Goal: Complete application form: Complete application form

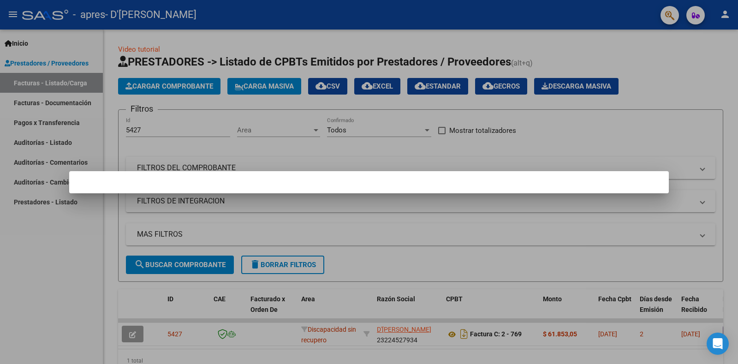
click at [39, 240] on div at bounding box center [369, 182] width 738 height 364
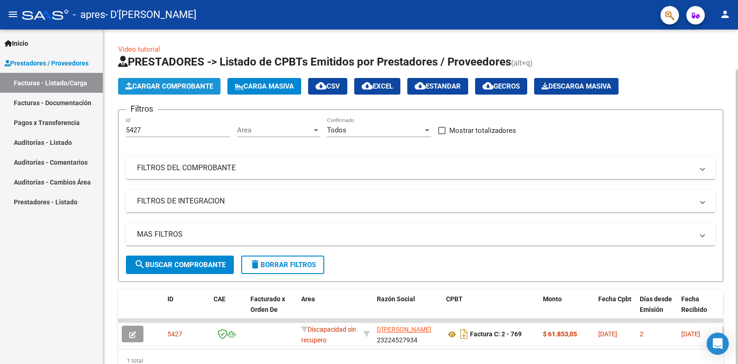
click at [200, 85] on span "Cargar Comprobante" at bounding box center [169, 86] width 88 height 8
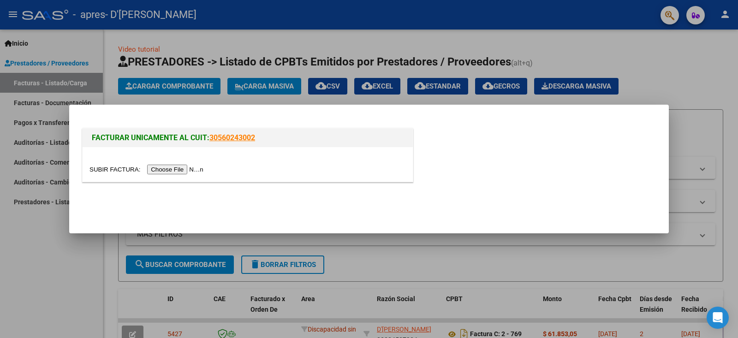
click at [200, 167] on input "file" at bounding box center [147, 170] width 117 height 10
click at [168, 170] on input "file" at bounding box center [147, 170] width 117 height 10
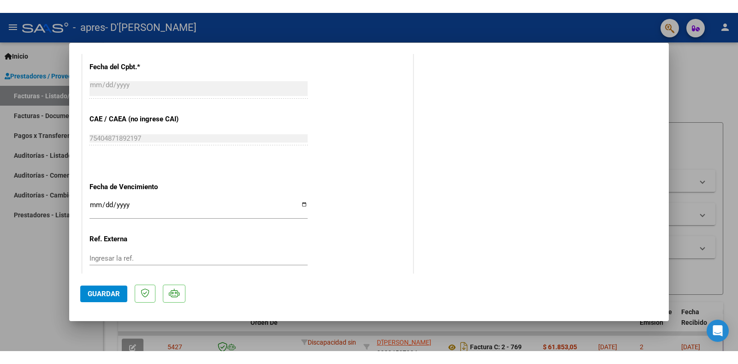
scroll to position [506, 0]
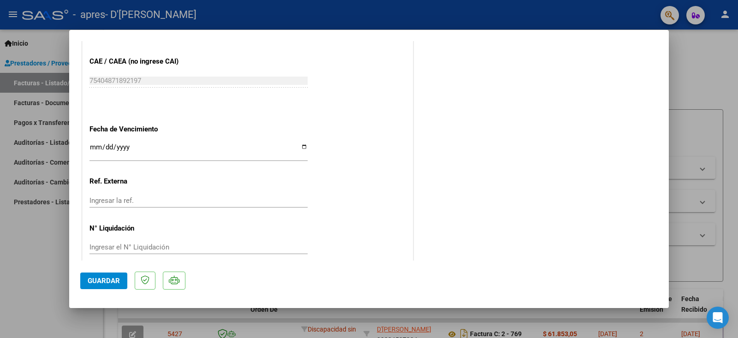
click at [301, 143] on input "Ingresar la fecha" at bounding box center [198, 150] width 218 height 15
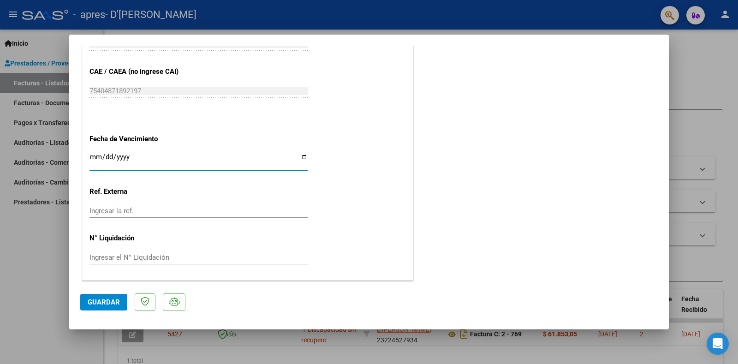
scroll to position [489, 0]
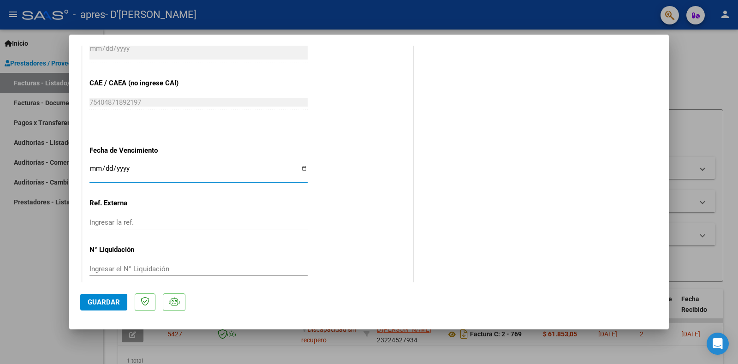
click at [298, 165] on input "Ingresar la fecha" at bounding box center [198, 172] width 218 height 15
type input "[DATE]"
click at [97, 302] on span "Guardar" at bounding box center [104, 302] width 32 height 8
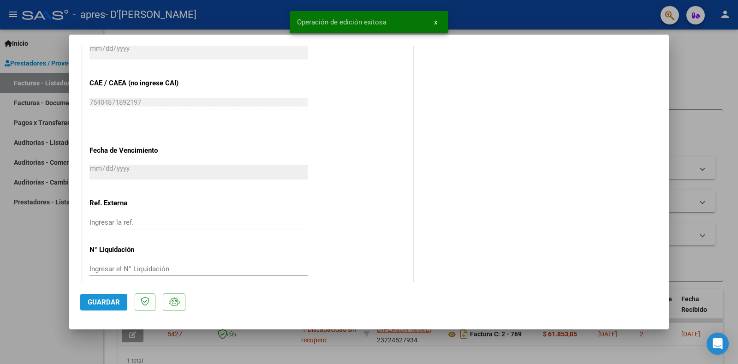
click at [103, 303] on span "Guardar" at bounding box center [104, 302] width 32 height 8
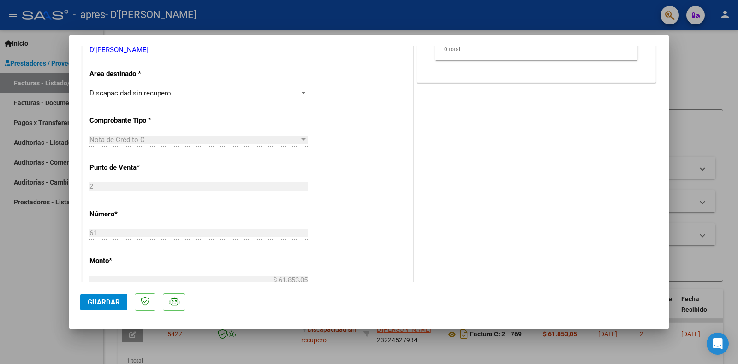
scroll to position [166, 0]
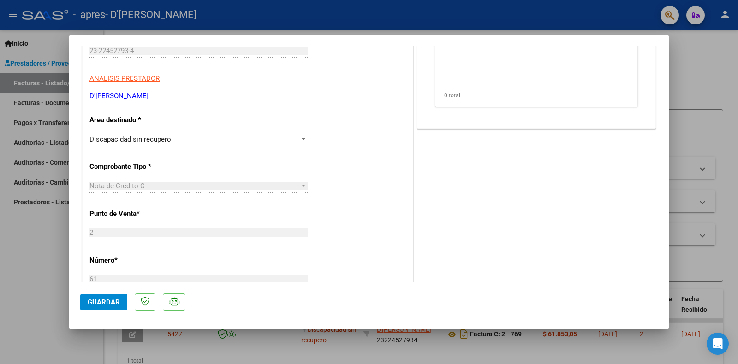
click at [199, 186] on div "Nota de Crédito C" at bounding box center [194, 186] width 210 height 8
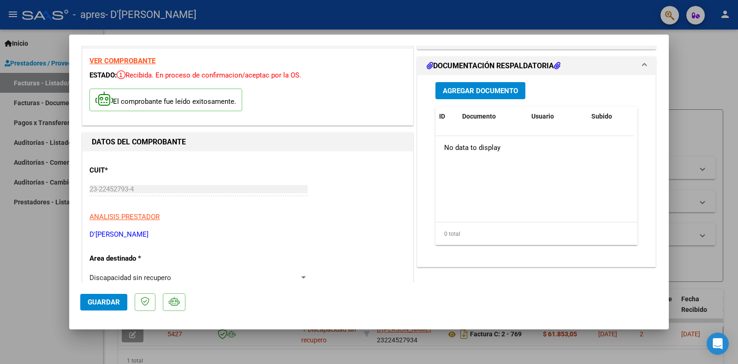
scroll to position [0, 0]
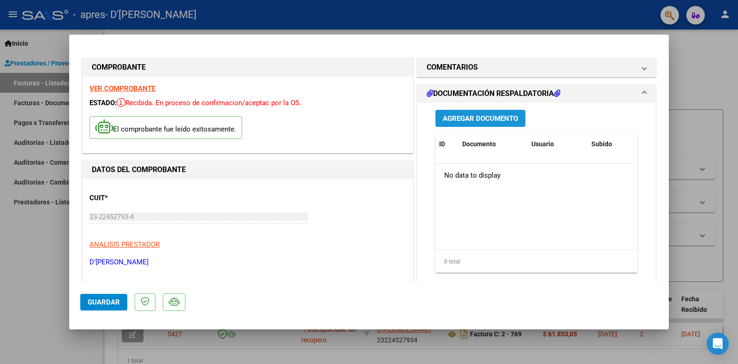
click at [501, 118] on span "Agregar Documento" at bounding box center [480, 118] width 75 height 8
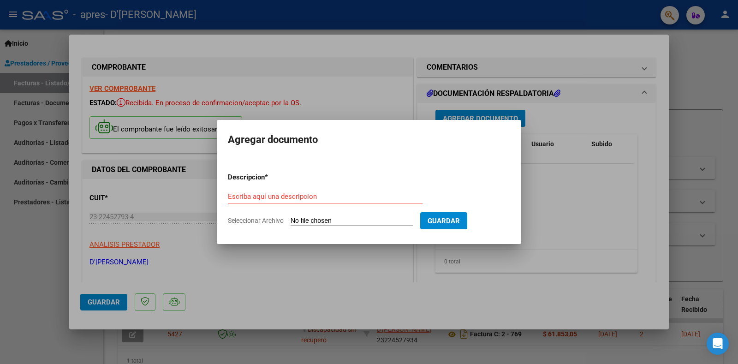
click at [501, 117] on div at bounding box center [369, 182] width 738 height 364
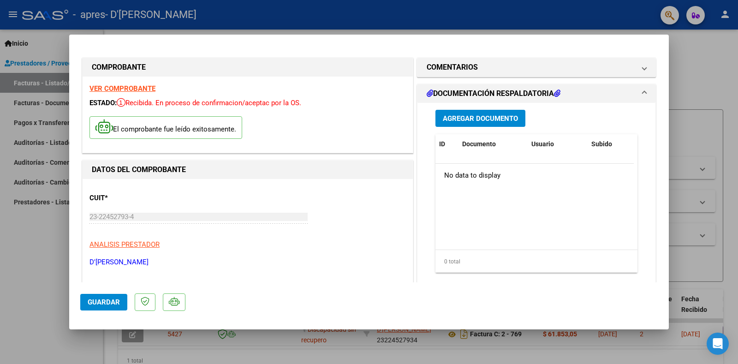
click at [701, 53] on div at bounding box center [369, 182] width 738 height 364
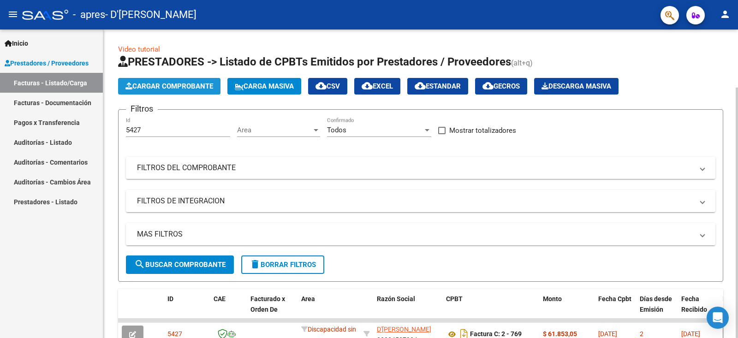
click at [162, 83] on span "Cargar Comprobante" at bounding box center [169, 86] width 88 height 8
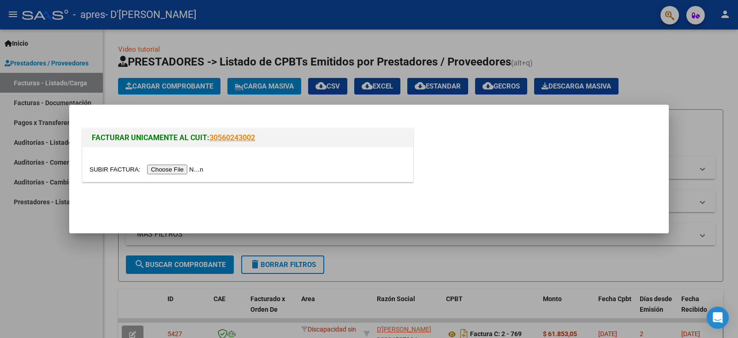
click at [176, 171] on input "file" at bounding box center [147, 170] width 117 height 10
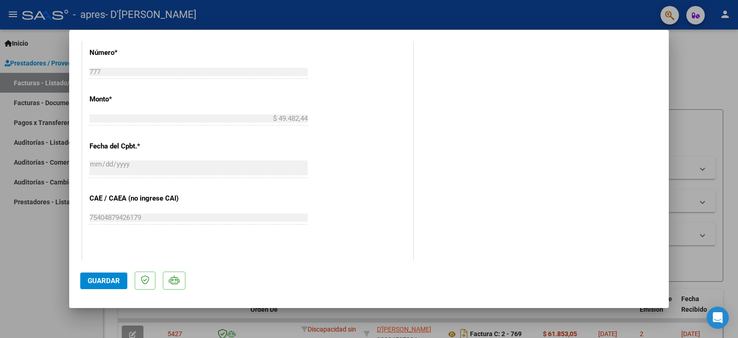
scroll to position [461, 0]
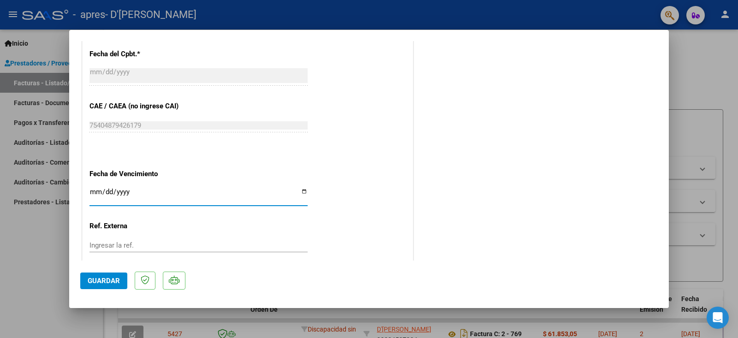
click at [299, 188] on input "Ingresar la fecha" at bounding box center [198, 195] width 218 height 15
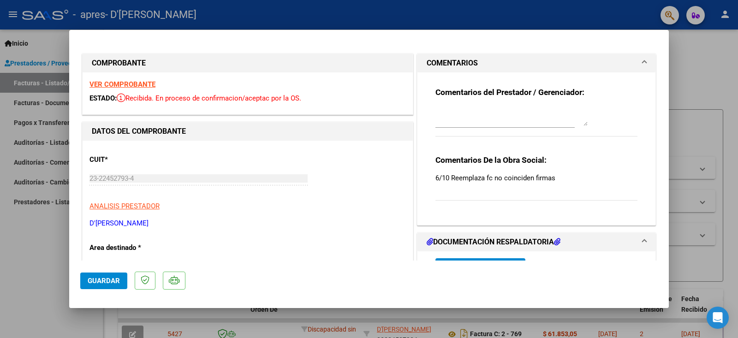
click at [725, 56] on div at bounding box center [369, 169] width 738 height 338
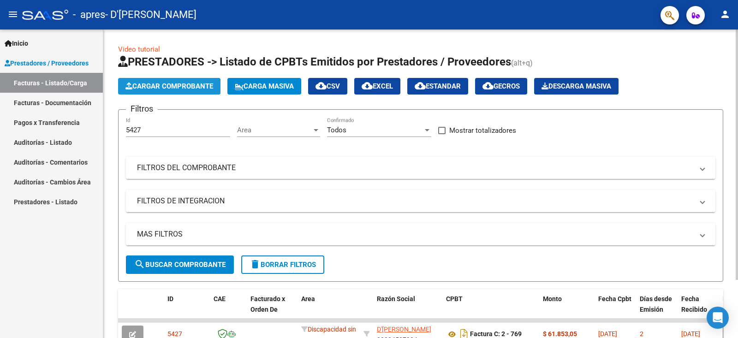
click at [175, 85] on span "Cargar Comprobante" at bounding box center [169, 86] width 88 height 8
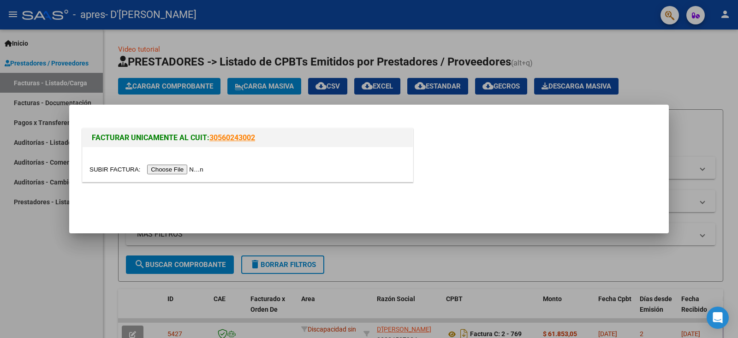
click at [180, 171] on input "file" at bounding box center [147, 170] width 117 height 10
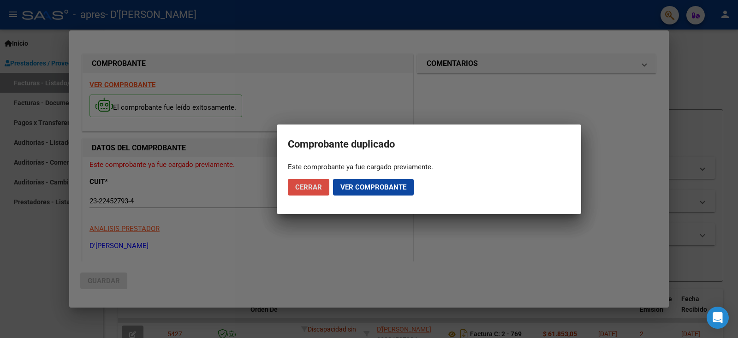
click at [321, 182] on button "Cerrar" at bounding box center [308, 187] width 41 height 17
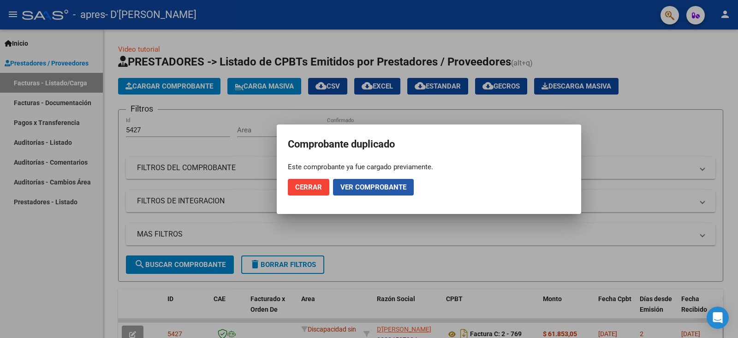
click at [352, 180] on button "Ver comprobante" at bounding box center [373, 187] width 81 height 17
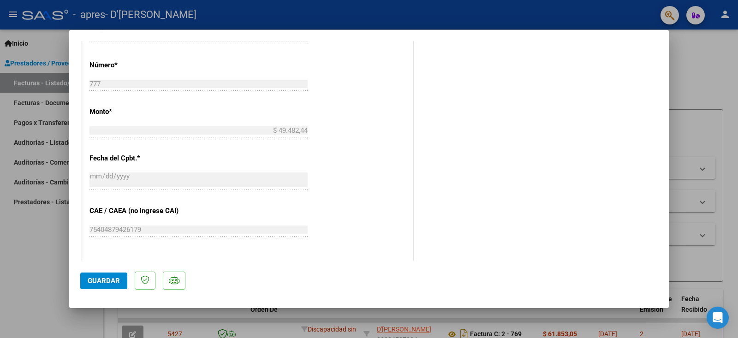
scroll to position [415, 0]
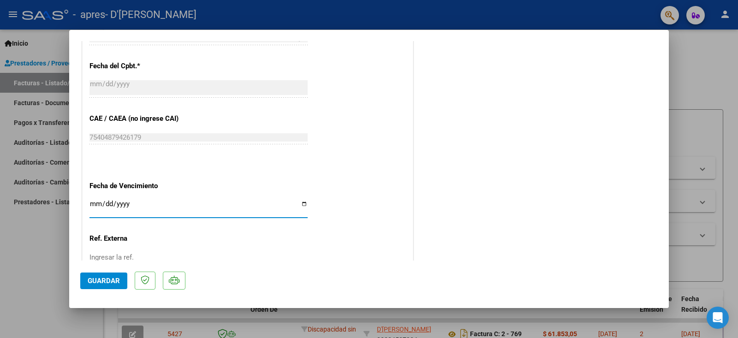
click at [301, 201] on input "Ingresar la fecha" at bounding box center [198, 207] width 218 height 15
type input "[DATE]"
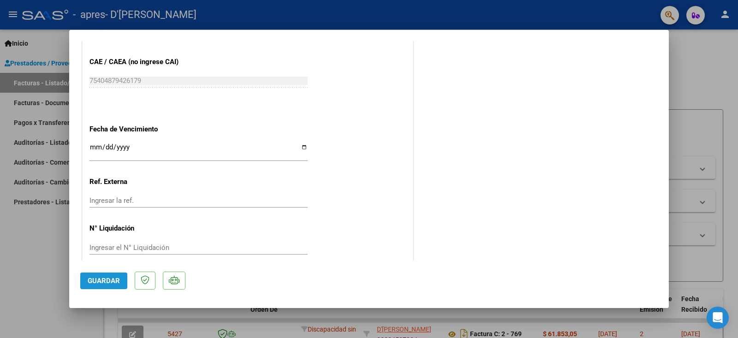
click at [107, 278] on span "Guardar" at bounding box center [104, 281] width 32 height 8
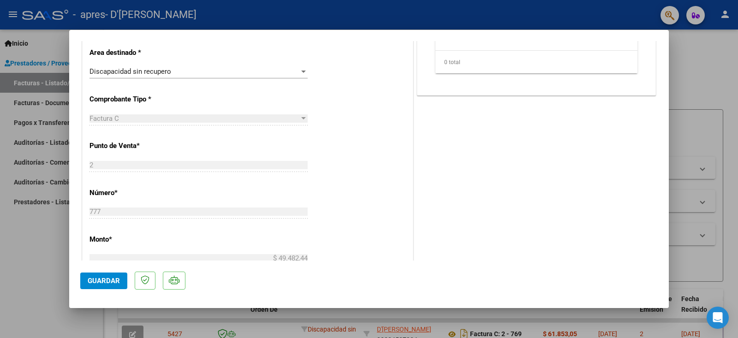
scroll to position [0, 0]
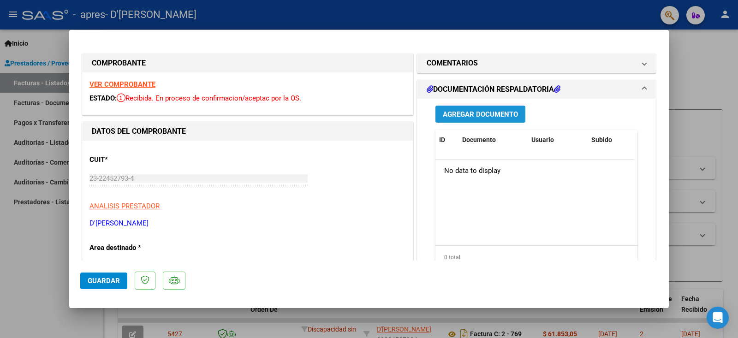
click at [454, 112] on span "Agregar Documento" at bounding box center [480, 114] width 75 height 8
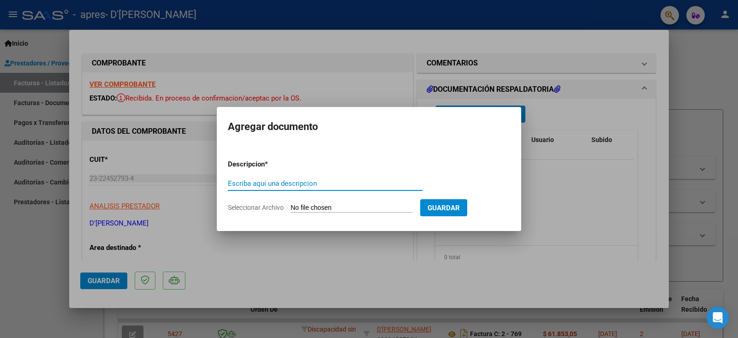
click at [326, 185] on input "Escriba aquí una descripcion" at bounding box center [325, 183] width 195 height 8
click at [317, 184] on input "asistencia septiembre" at bounding box center [325, 183] width 195 height 8
type input "asistencia septiembre"
click at [313, 203] on form "Descripcion * asistencia septiembre Escriba aquí una descripcion Seleccionar Ar…" at bounding box center [369, 185] width 282 height 67
click at [311, 206] on input "Seleccionar Archivo" at bounding box center [351, 208] width 122 height 9
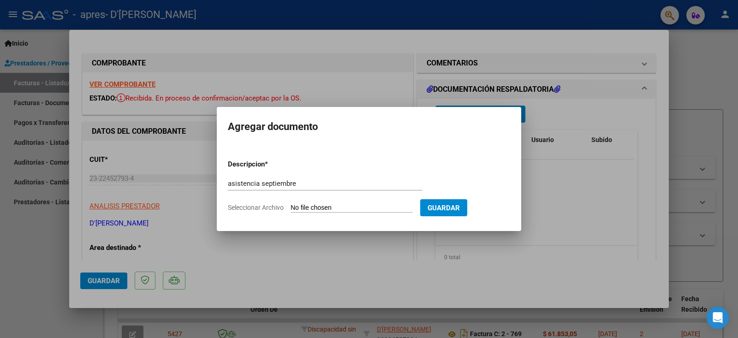
type input "C:\fakepath\planilla asistencia [PERSON_NAME] septiembre.pdf"
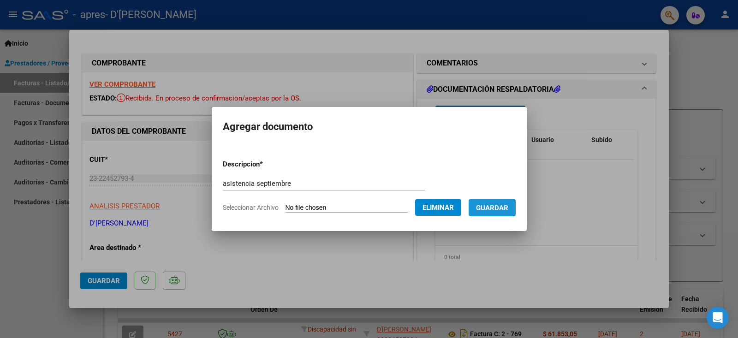
click at [491, 207] on span "Guardar" at bounding box center [492, 208] width 32 height 8
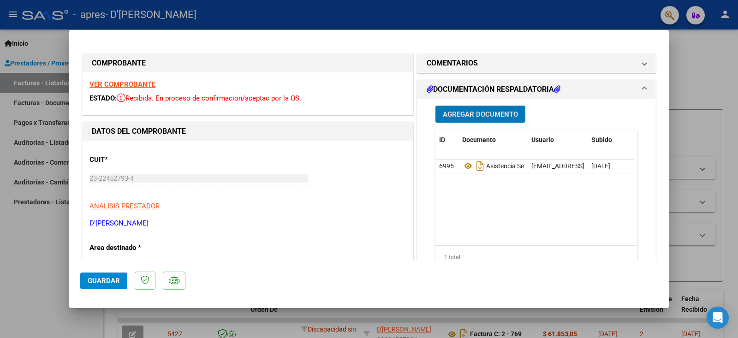
click at [488, 199] on datatable-body "6995 Asistencia Septiembre [EMAIL_ADDRESS][DOMAIN_NAME] - [PERSON_NAME] [DATE]" at bounding box center [534, 203] width 198 height 86
click at [575, 87] on mat-panel-title "DOCUMENTACIÓN RESPALDATORIA" at bounding box center [531, 89] width 208 height 11
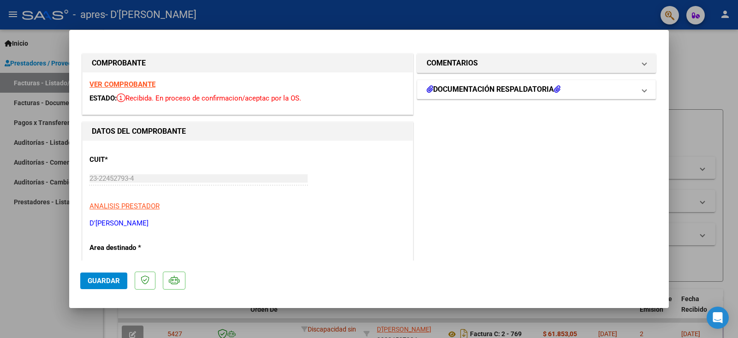
click at [575, 87] on mat-panel-title "DOCUMENTACIÓN RESPALDATORIA" at bounding box center [531, 89] width 208 height 11
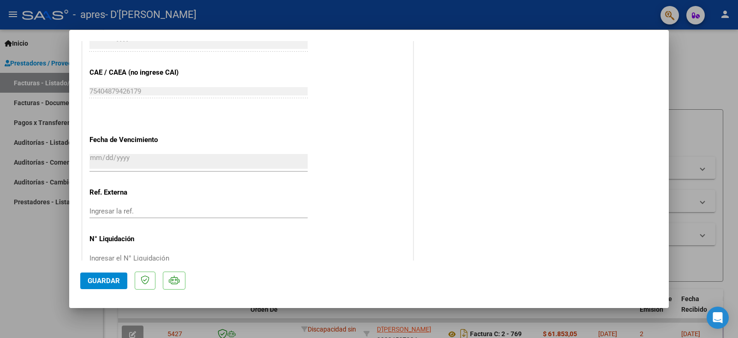
scroll to position [472, 0]
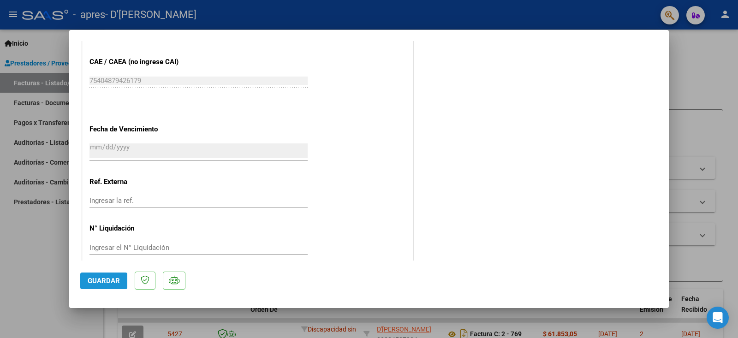
click at [95, 282] on span "Guardar" at bounding box center [104, 281] width 32 height 8
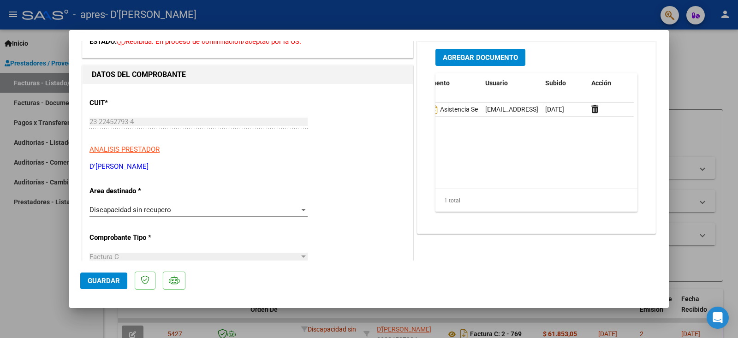
scroll to position [0, 0]
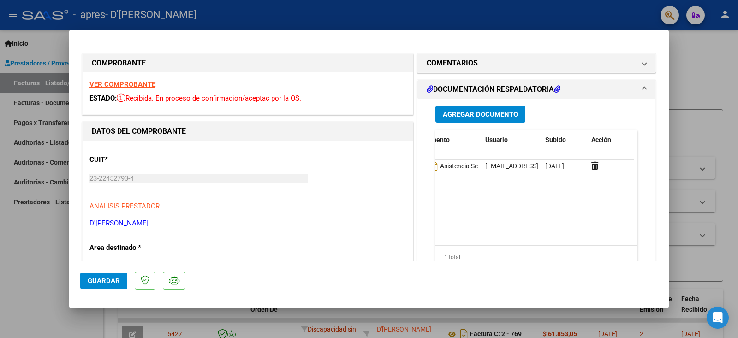
click at [523, 208] on datatable-body "6995 Asistencia Septiembre [EMAIL_ADDRESS][DOMAIN_NAME] - [PERSON_NAME] [DATE]" at bounding box center [534, 203] width 198 height 86
click at [642, 88] on span at bounding box center [644, 89] width 4 height 11
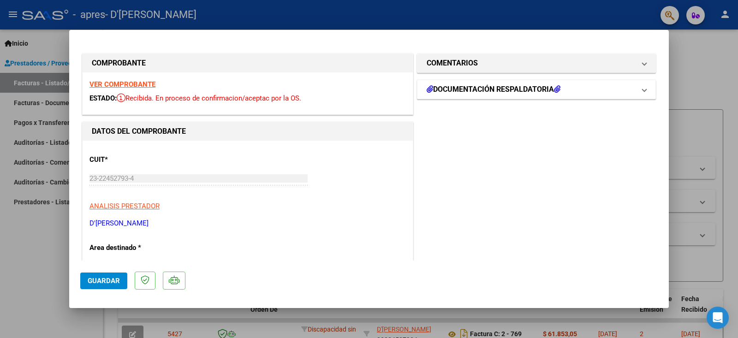
click at [631, 84] on span "DOCUMENTACIÓN RESPALDATORIA" at bounding box center [535, 89] width 216 height 11
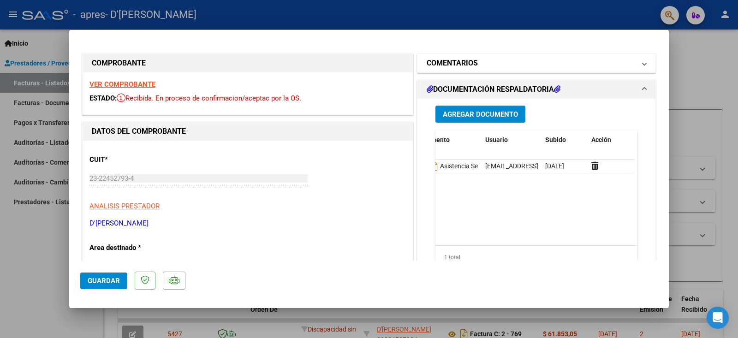
click at [633, 62] on span "COMENTARIOS" at bounding box center [535, 63] width 216 height 11
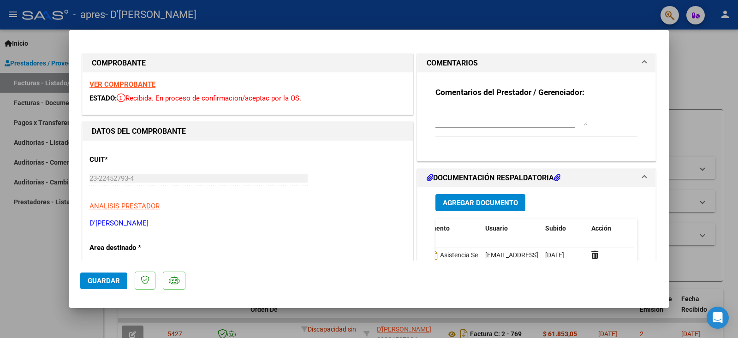
click at [449, 124] on textarea at bounding box center [511, 116] width 152 height 18
type textarea "no me pide de asociar con legajo del beneficiario"
click at [433, 147] on div "Comentarios del Prestador / Gerenciador: no me pide de asociar con legajo del b…" at bounding box center [536, 113] width 216 height 82
click at [613, 130] on div "Comentarios del Prestador / Gerenciador: no me pide de asociar con legajo del b…" at bounding box center [536, 116] width 202 height 59
click at [638, 61] on mat-expansion-panel-header "COMENTARIOS" at bounding box center [536, 63] width 238 height 18
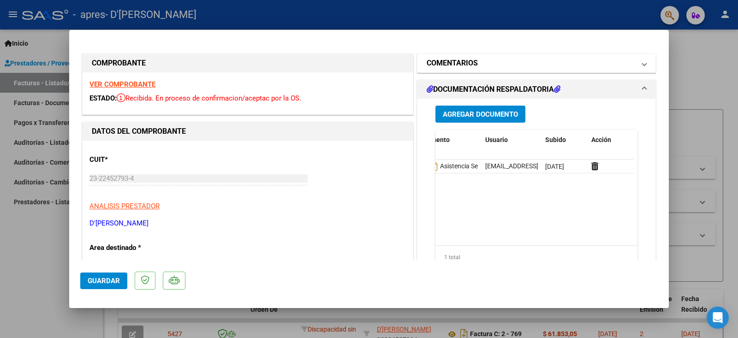
click at [642, 61] on span at bounding box center [644, 63] width 4 height 11
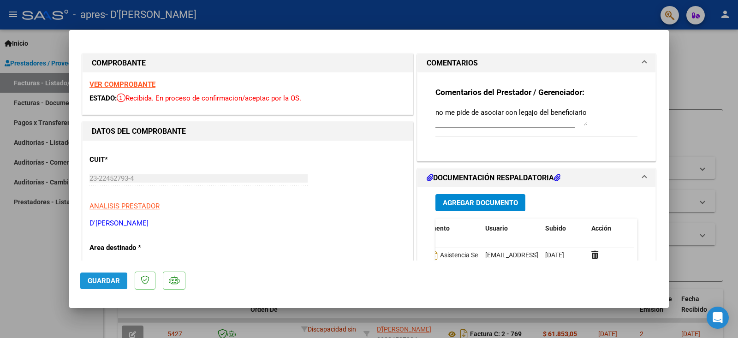
click at [105, 281] on span "Guardar" at bounding box center [104, 281] width 32 height 8
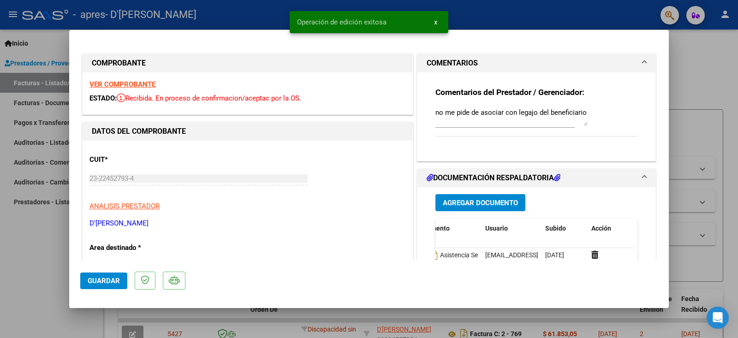
click at [558, 176] on icon at bounding box center [557, 177] width 6 height 7
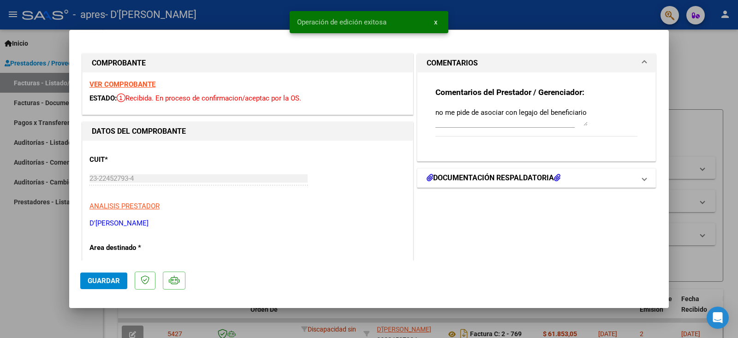
click at [558, 176] on icon at bounding box center [557, 177] width 6 height 7
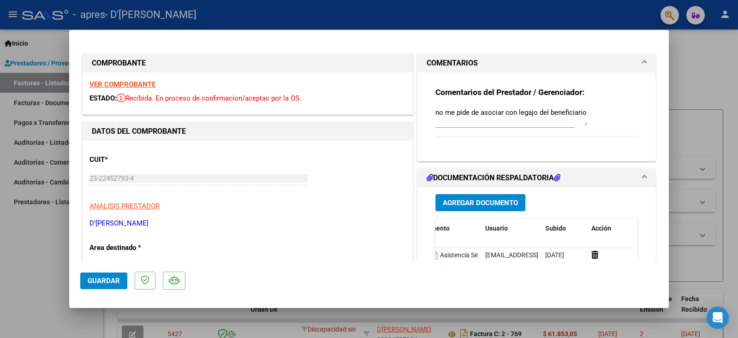
click at [634, 175] on span "DOCUMENTACIÓN RESPALDATORIA" at bounding box center [535, 177] width 216 height 11
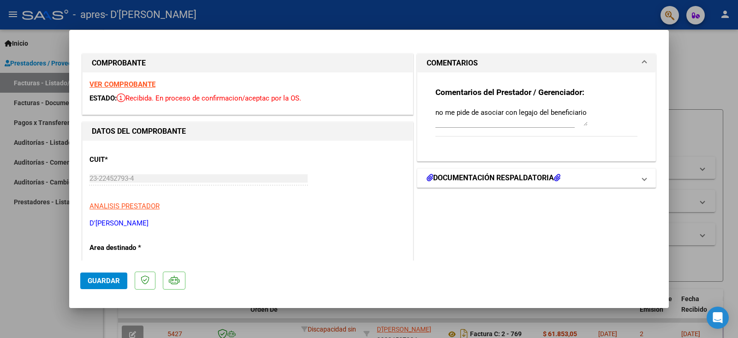
click at [634, 175] on span "DOCUMENTACIÓN RESPALDATORIA" at bounding box center [535, 177] width 216 height 11
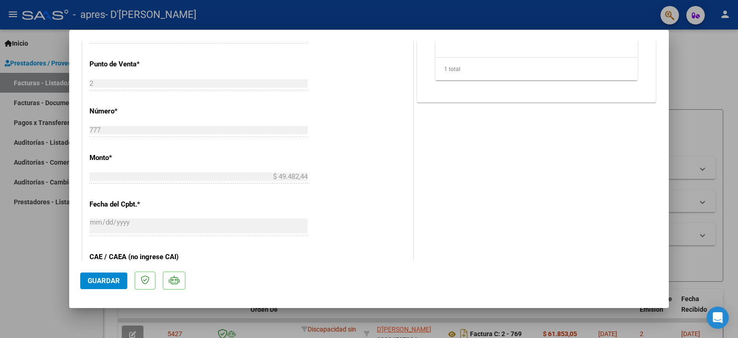
scroll to position [472, 0]
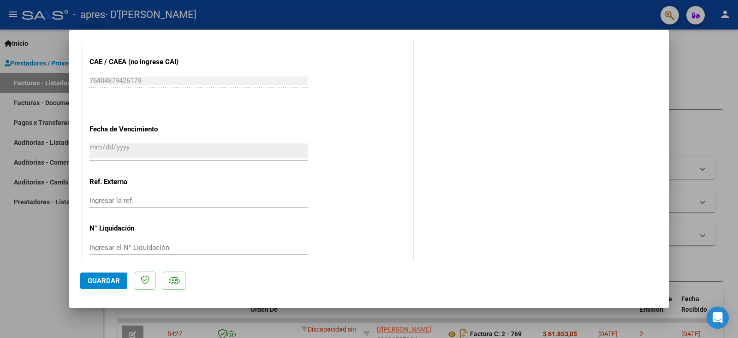
click at [53, 47] on div at bounding box center [369, 169] width 738 height 338
type input "$ 0,00"
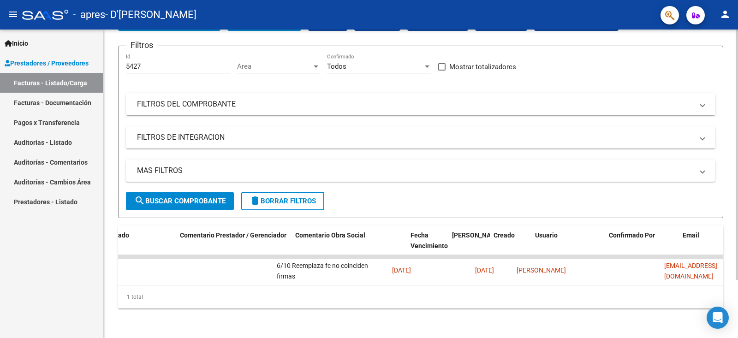
scroll to position [0, 1339]
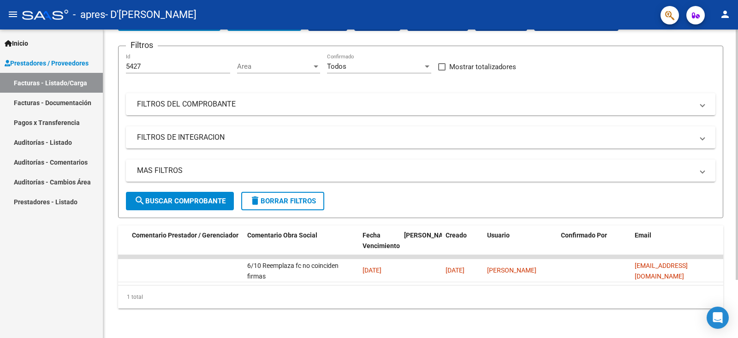
click at [189, 197] on span "search Buscar Comprobante" at bounding box center [179, 201] width 91 height 8
click at [192, 197] on span "search Buscar Comprobante" at bounding box center [179, 201] width 91 height 8
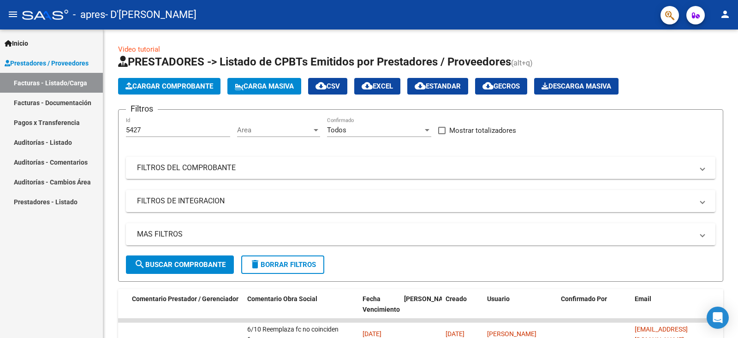
click at [67, 83] on link "Facturas - Listado/Carga" at bounding box center [51, 83] width 103 height 20
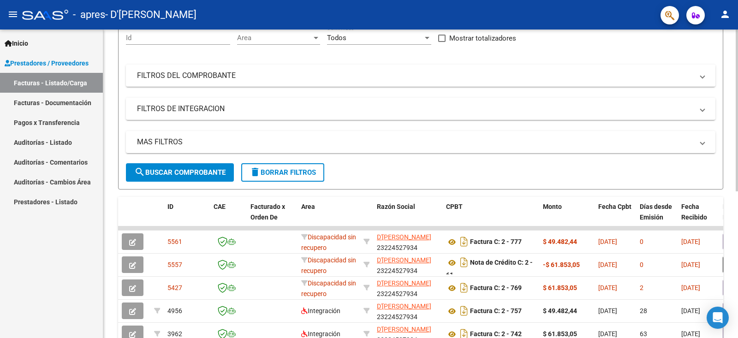
scroll to position [184, 0]
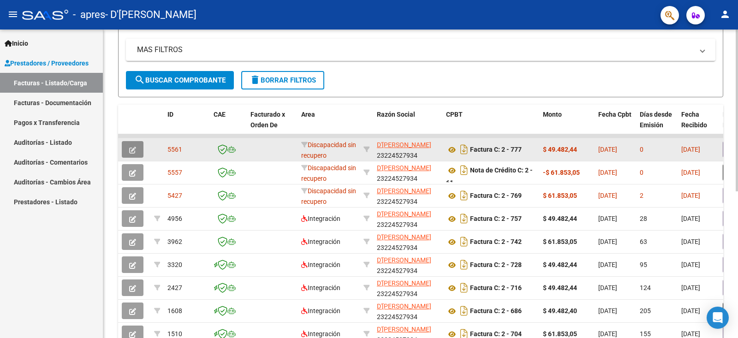
click at [131, 153] on icon "button" at bounding box center [132, 150] width 7 height 7
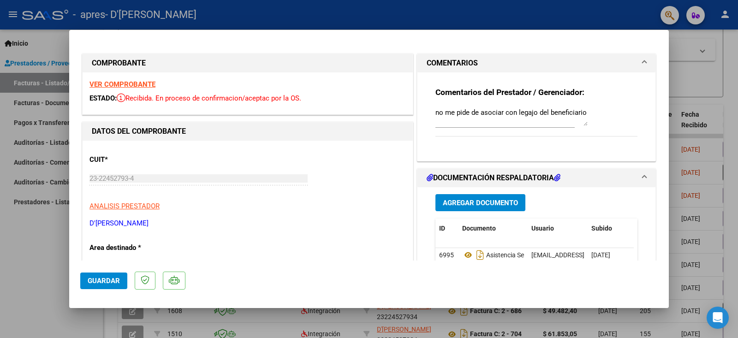
click at [133, 249] on p "Area destinado *" at bounding box center [136, 248] width 95 height 11
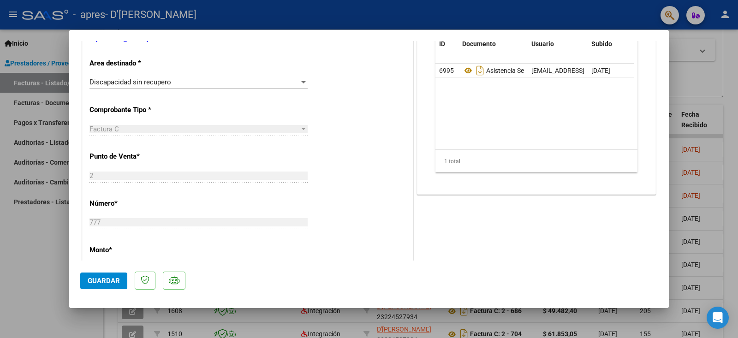
click at [299, 80] on div at bounding box center [303, 81] width 8 height 7
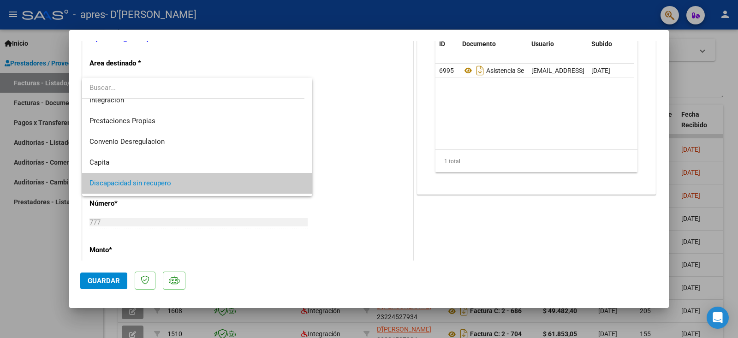
scroll to position [0, 0]
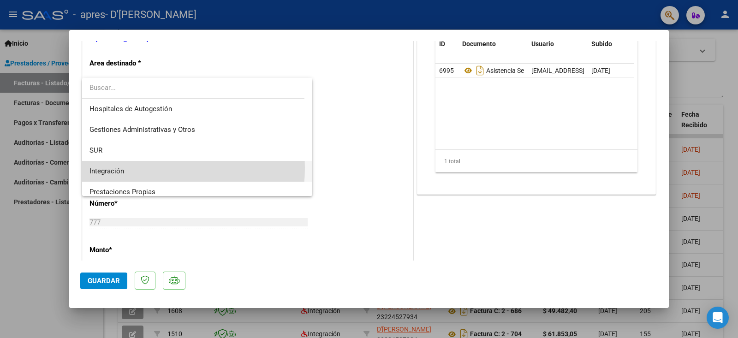
click at [130, 168] on span "Integración" at bounding box center [196, 171] width 215 height 21
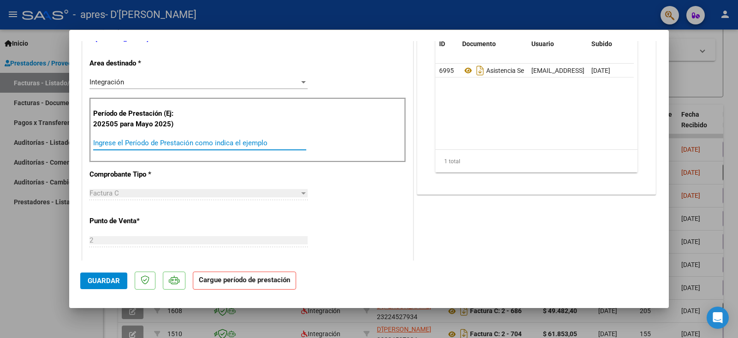
click at [153, 143] on input "Ingrese el Período de Prestación como indica el ejemplo" at bounding box center [199, 143] width 213 height 8
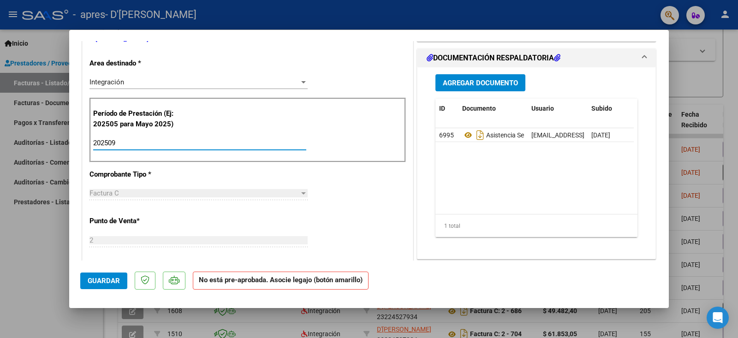
type input "202509"
click at [96, 281] on span "Guardar" at bounding box center [104, 281] width 32 height 8
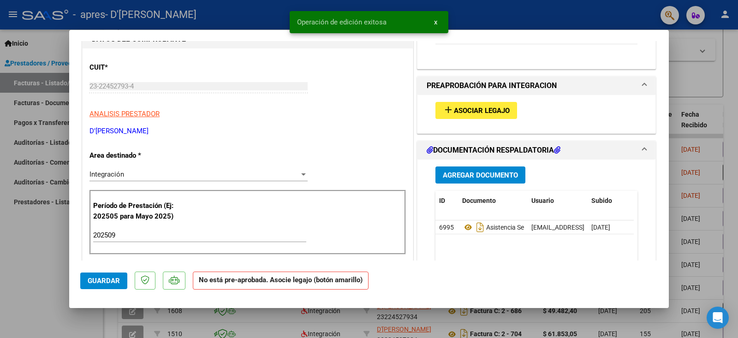
scroll to position [46, 0]
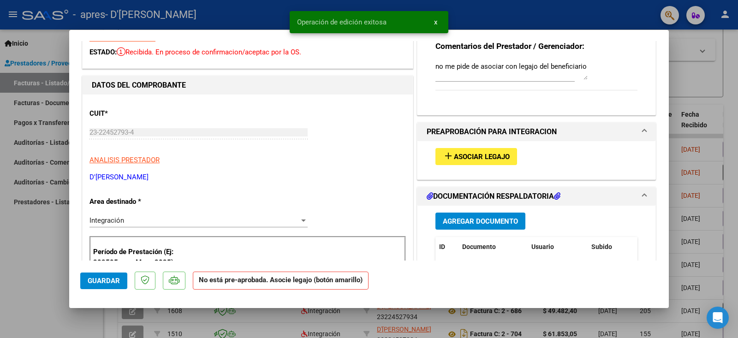
click at [485, 155] on span "Asociar Legajo" at bounding box center [482, 157] width 56 height 8
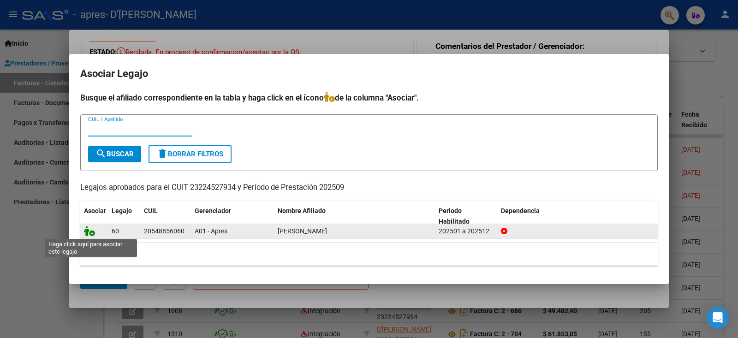
click at [88, 234] on icon at bounding box center [89, 231] width 11 height 10
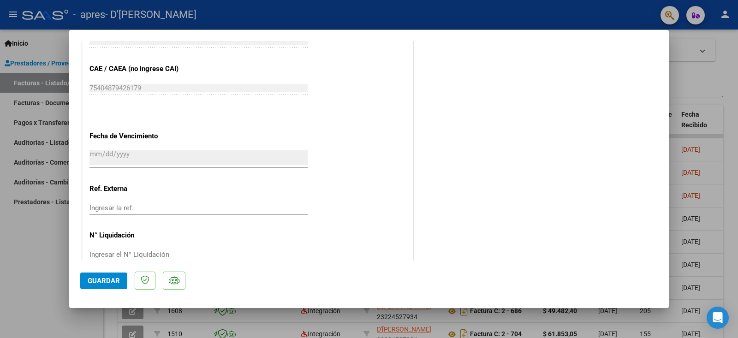
scroll to position [561, 0]
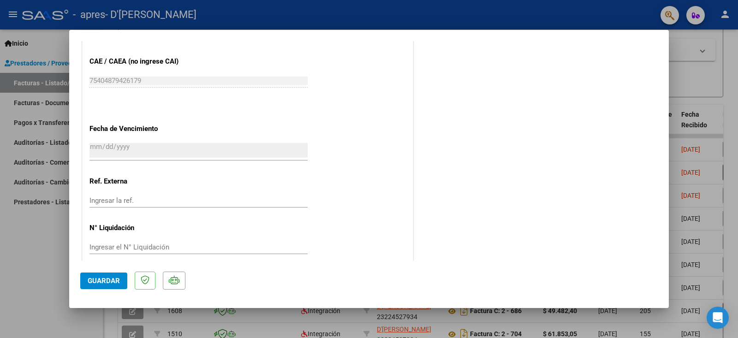
click at [101, 281] on span "Guardar" at bounding box center [104, 281] width 32 height 8
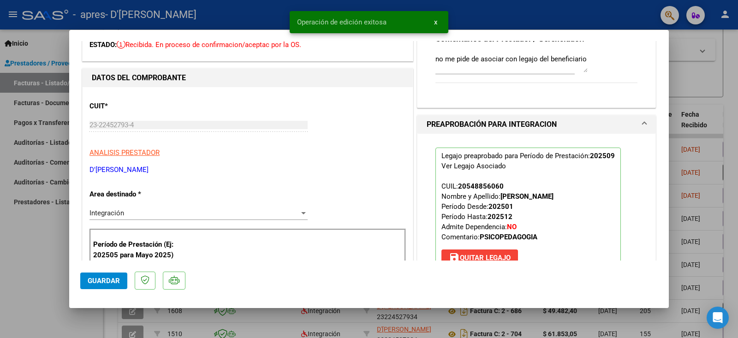
scroll to position [0, 0]
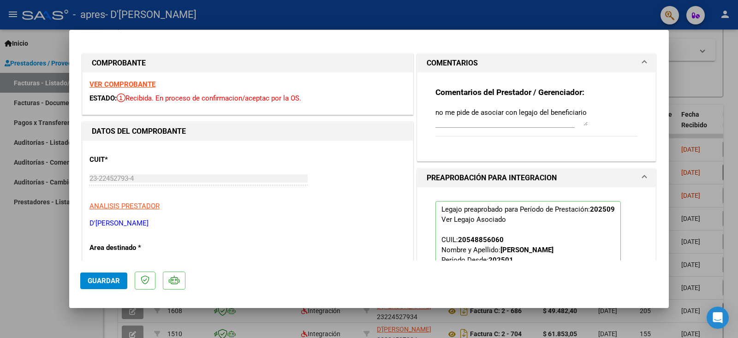
click at [584, 112] on div "Comentarios del Prestador / Gerenciador: no me pide de asociar con legajo del b…" at bounding box center [536, 116] width 202 height 59
click at [582, 110] on textarea "no me pide de asociar con legajo del beneficiario" at bounding box center [511, 116] width 152 height 18
type textarea "n"
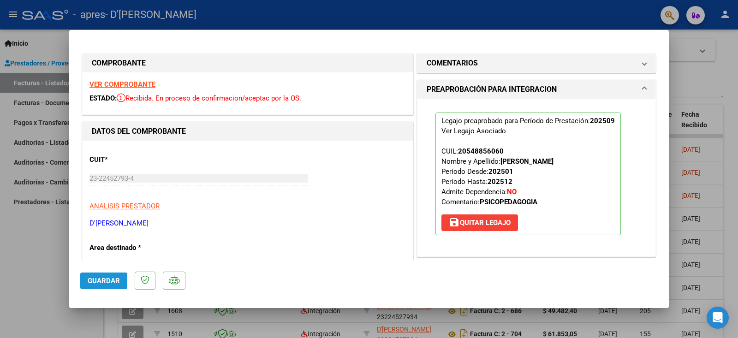
click at [108, 277] on span "Guardar" at bounding box center [104, 281] width 32 height 8
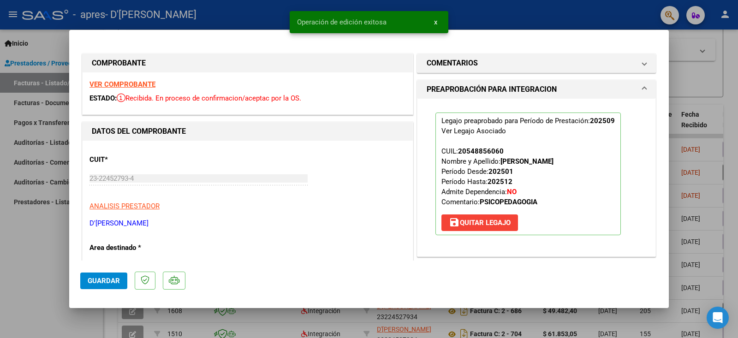
click at [687, 79] on div at bounding box center [369, 169] width 738 height 338
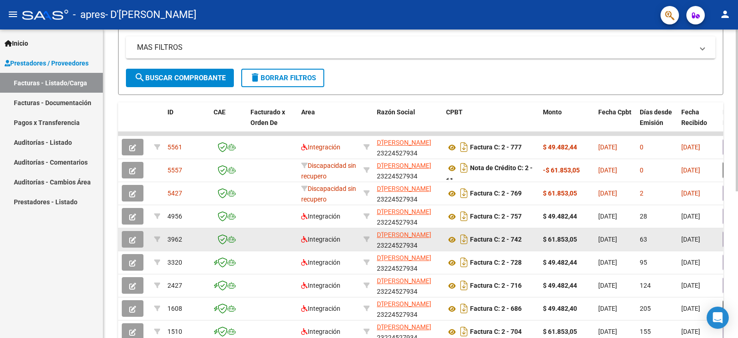
scroll to position [95, 0]
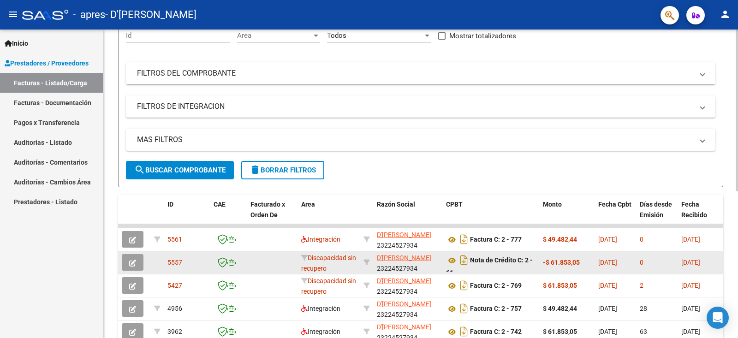
click at [354, 267] on div "Discapacidad sin recupero" at bounding box center [328, 262] width 55 height 19
click at [135, 263] on icon "button" at bounding box center [132, 263] width 7 height 7
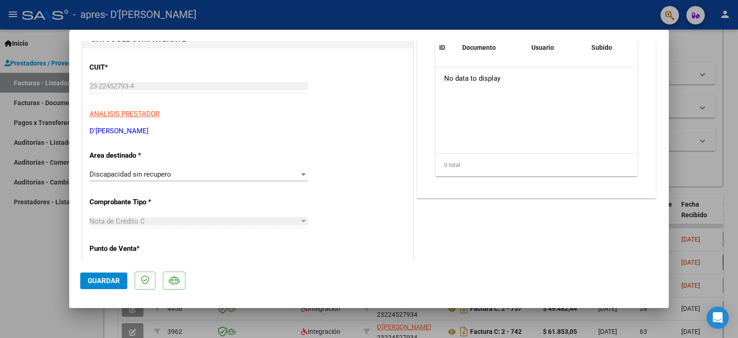
scroll to position [138, 0]
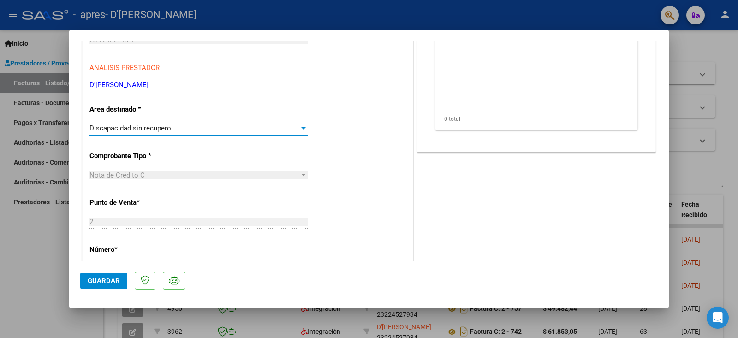
click at [301, 127] on div at bounding box center [303, 128] width 5 height 2
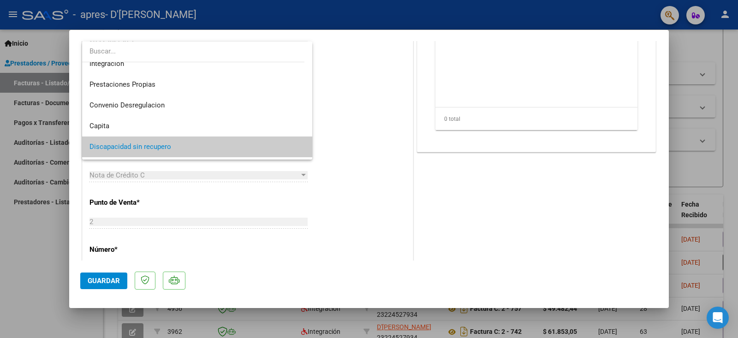
scroll to position [53, 0]
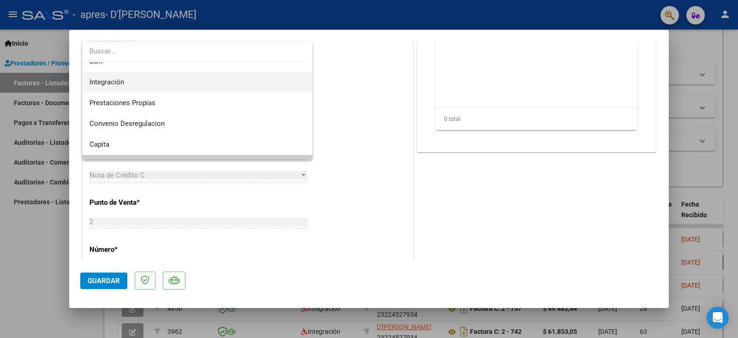
click at [160, 78] on span "Integración" at bounding box center [196, 82] width 215 height 21
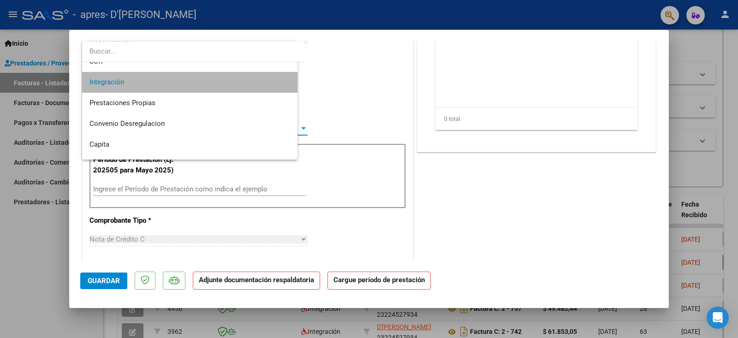
scroll to position [62, 0]
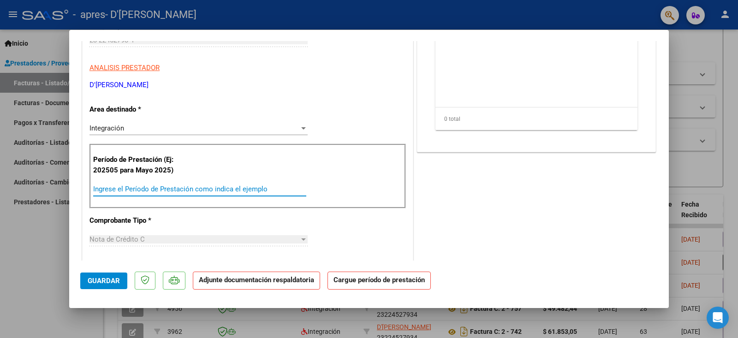
click at [167, 189] on input "Ingrese el Período de Prestación como indica el ejemplo" at bounding box center [199, 189] width 213 height 8
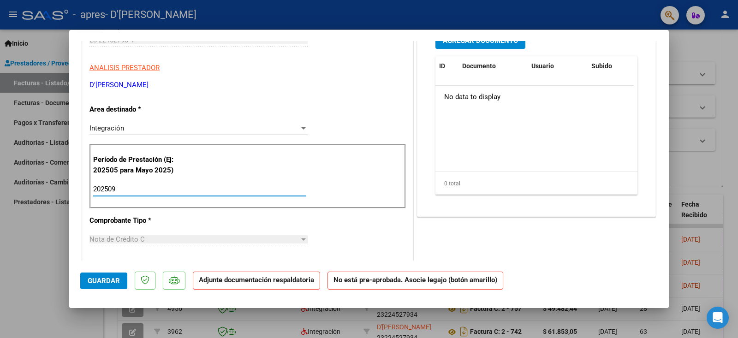
type input "202509"
click at [101, 280] on span "Guardar" at bounding box center [104, 281] width 32 height 8
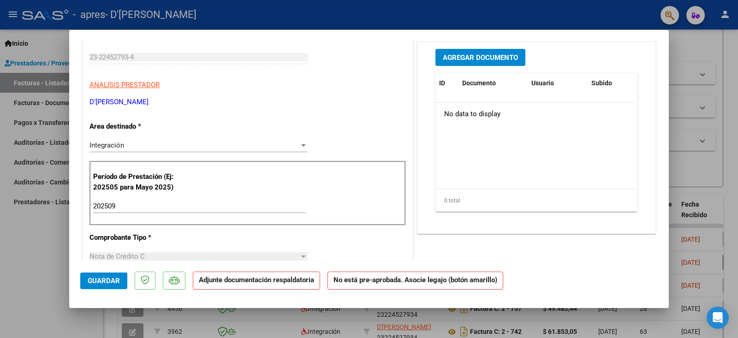
scroll to position [0, 0]
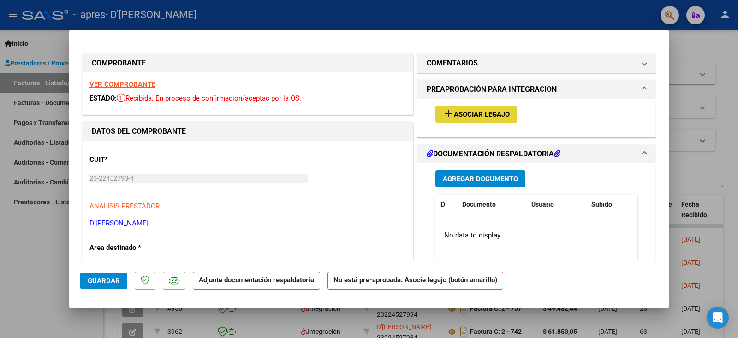
click at [474, 113] on span "Asociar Legajo" at bounding box center [482, 114] width 56 height 8
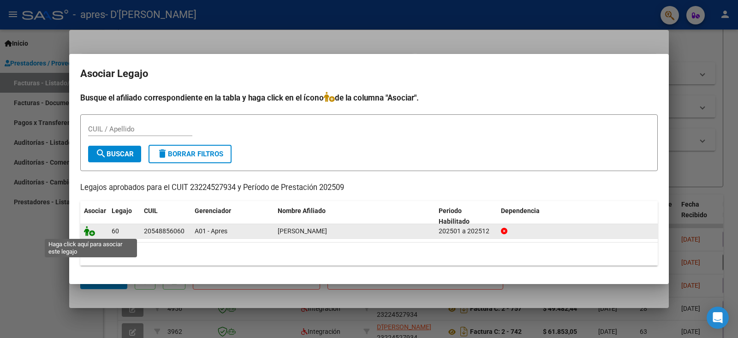
click at [85, 233] on icon at bounding box center [89, 231] width 11 height 10
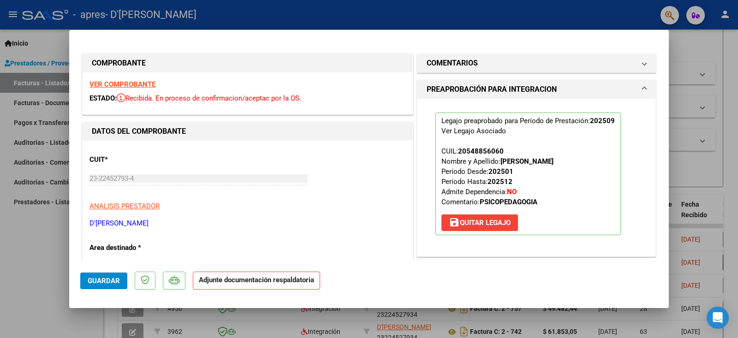
click at [90, 279] on span "Guardar" at bounding box center [104, 281] width 32 height 8
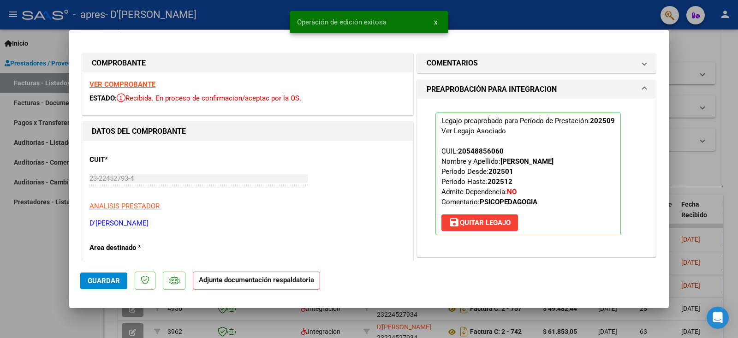
click at [702, 48] on div at bounding box center [369, 169] width 738 height 338
